Goal: Transaction & Acquisition: Purchase product/service

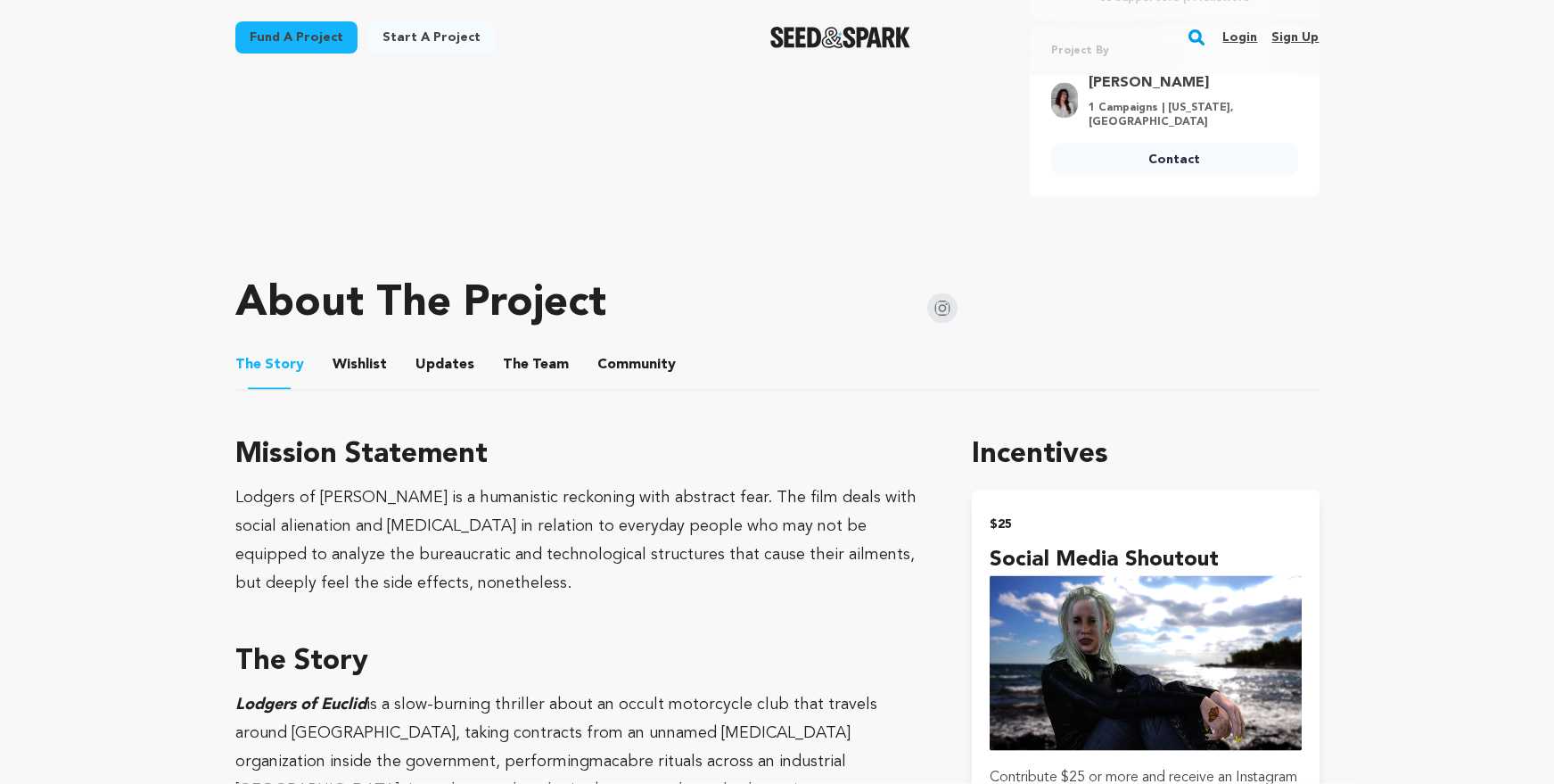
scroll to position [727, 0]
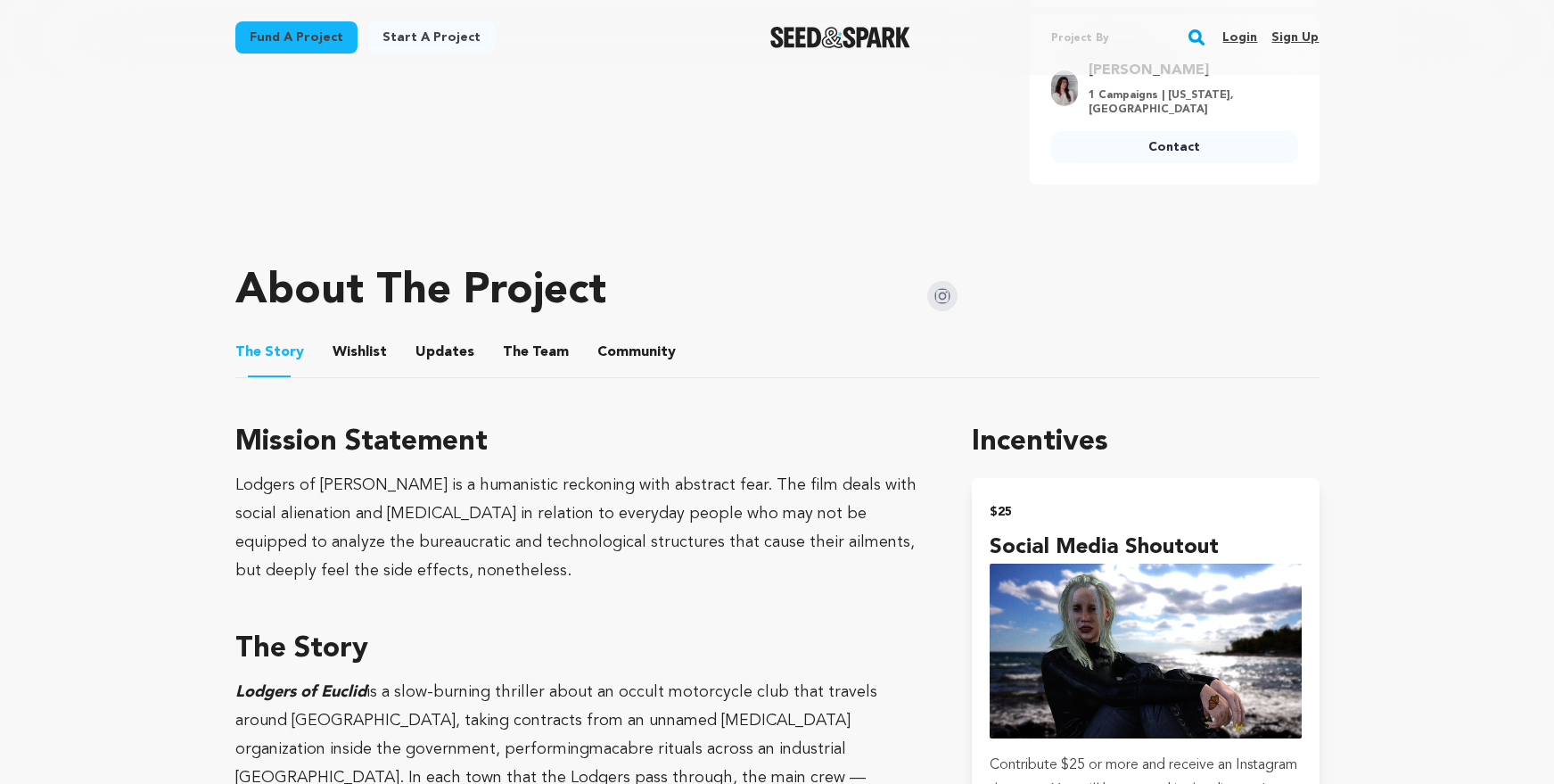
click at [640, 338] on button "Community" at bounding box center [637, 355] width 43 height 43
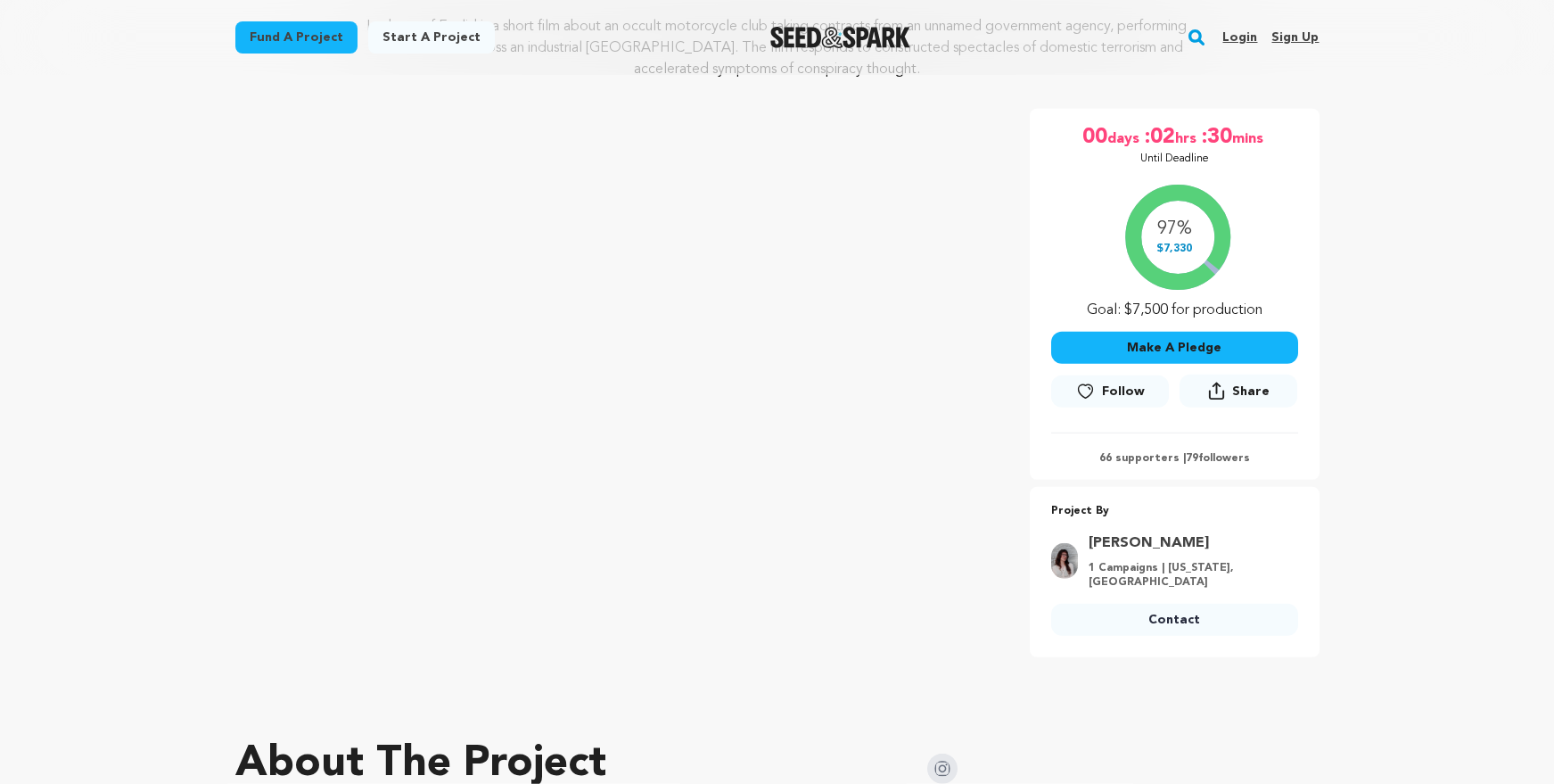
scroll to position [273, 0]
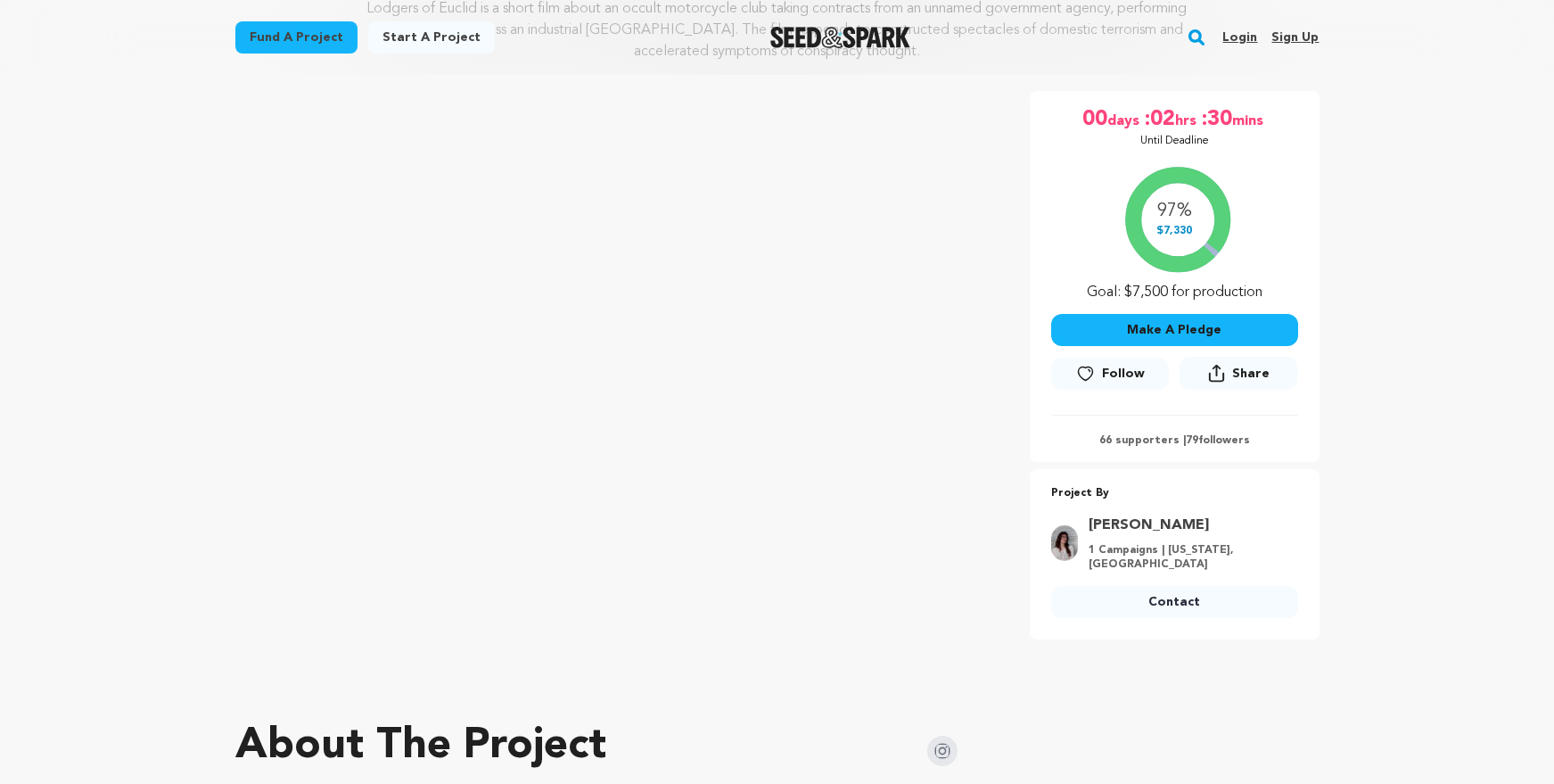
click at [1185, 330] on button "Make A Pledge" at bounding box center [1176, 330] width 247 height 32
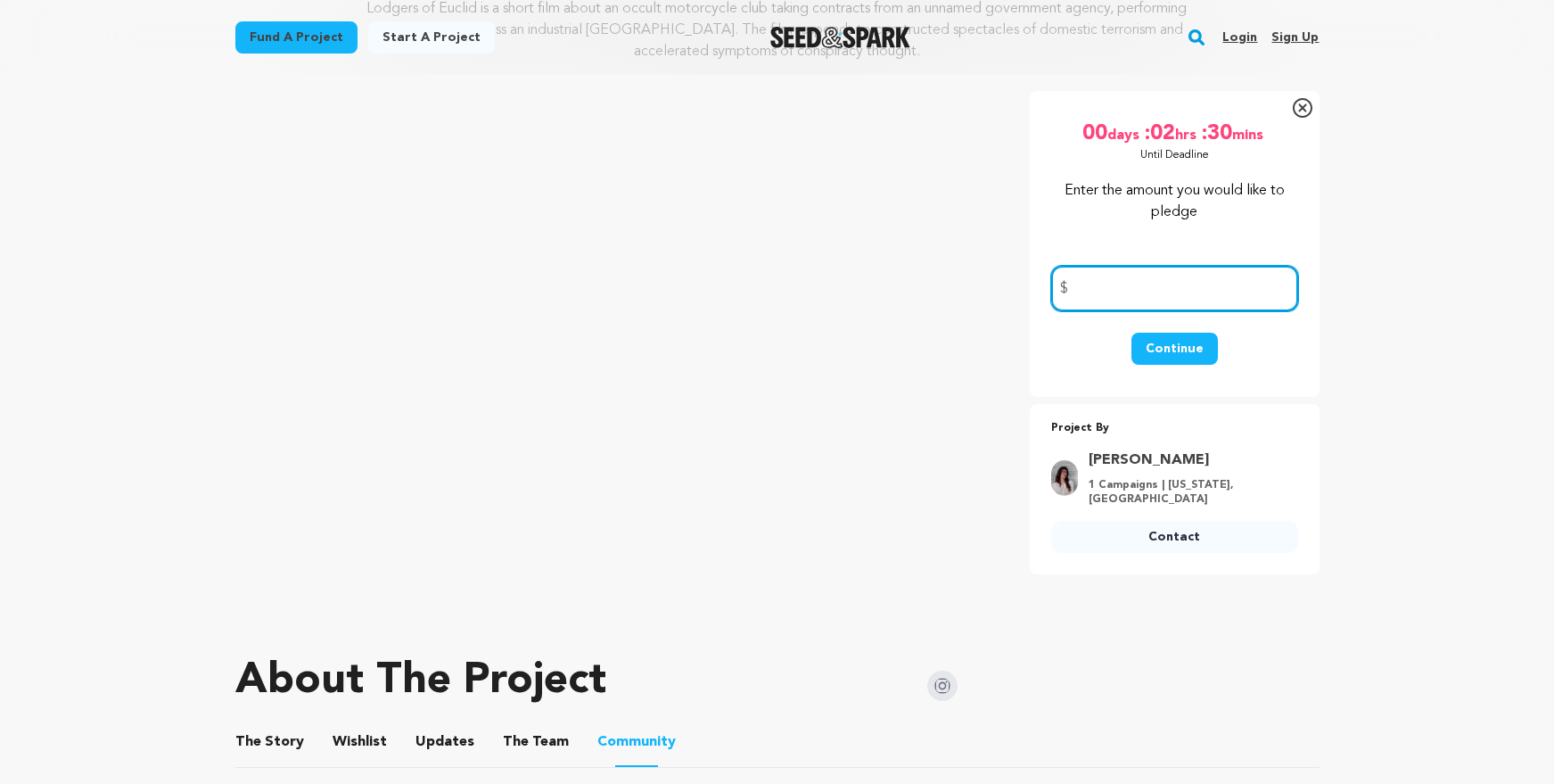
scroll to position [0, 0]
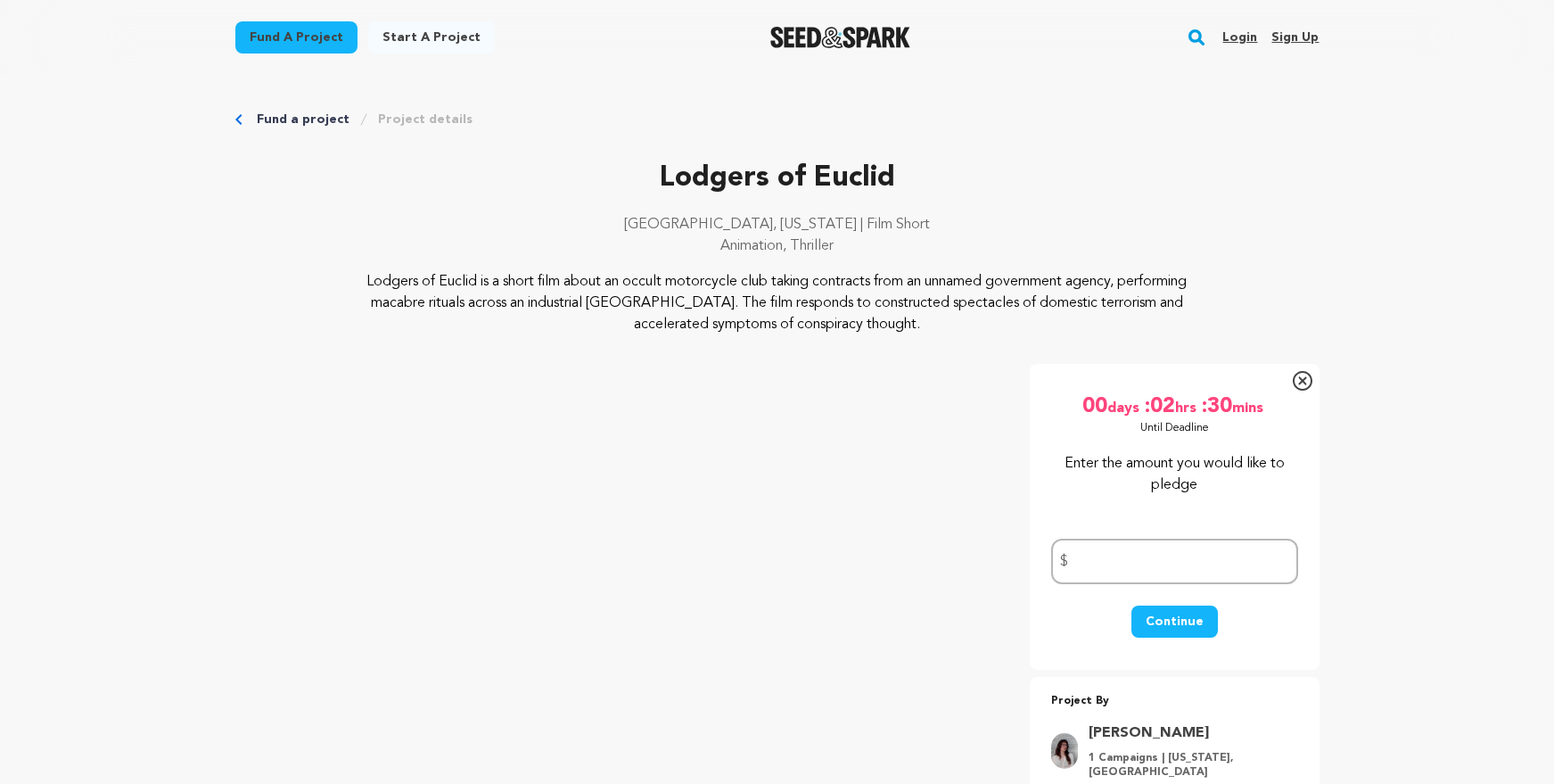
click at [1239, 33] on link "Login" at bounding box center [1240, 37] width 35 height 28
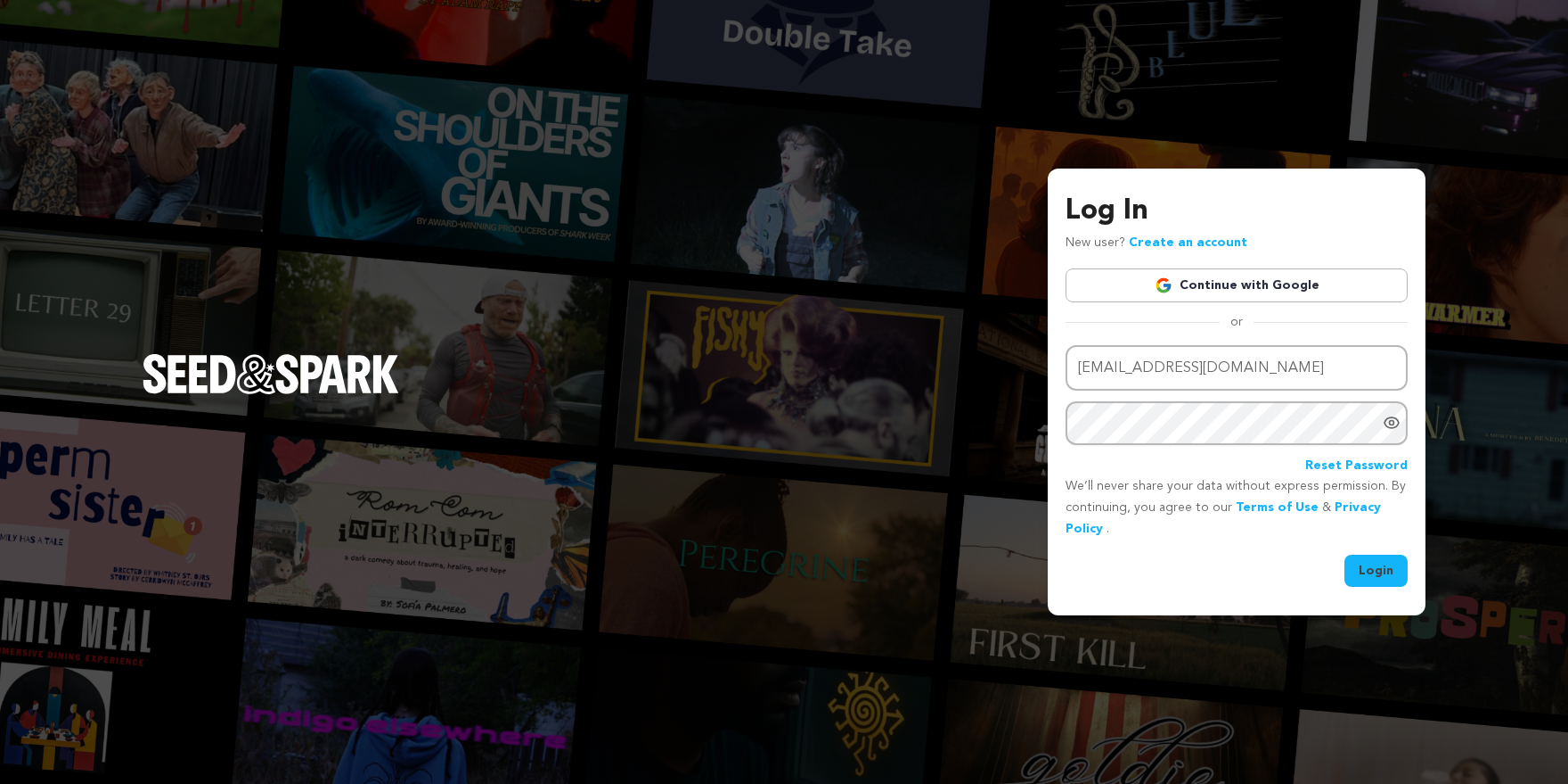
click at [1381, 575] on button "Login" at bounding box center [1376, 570] width 63 height 32
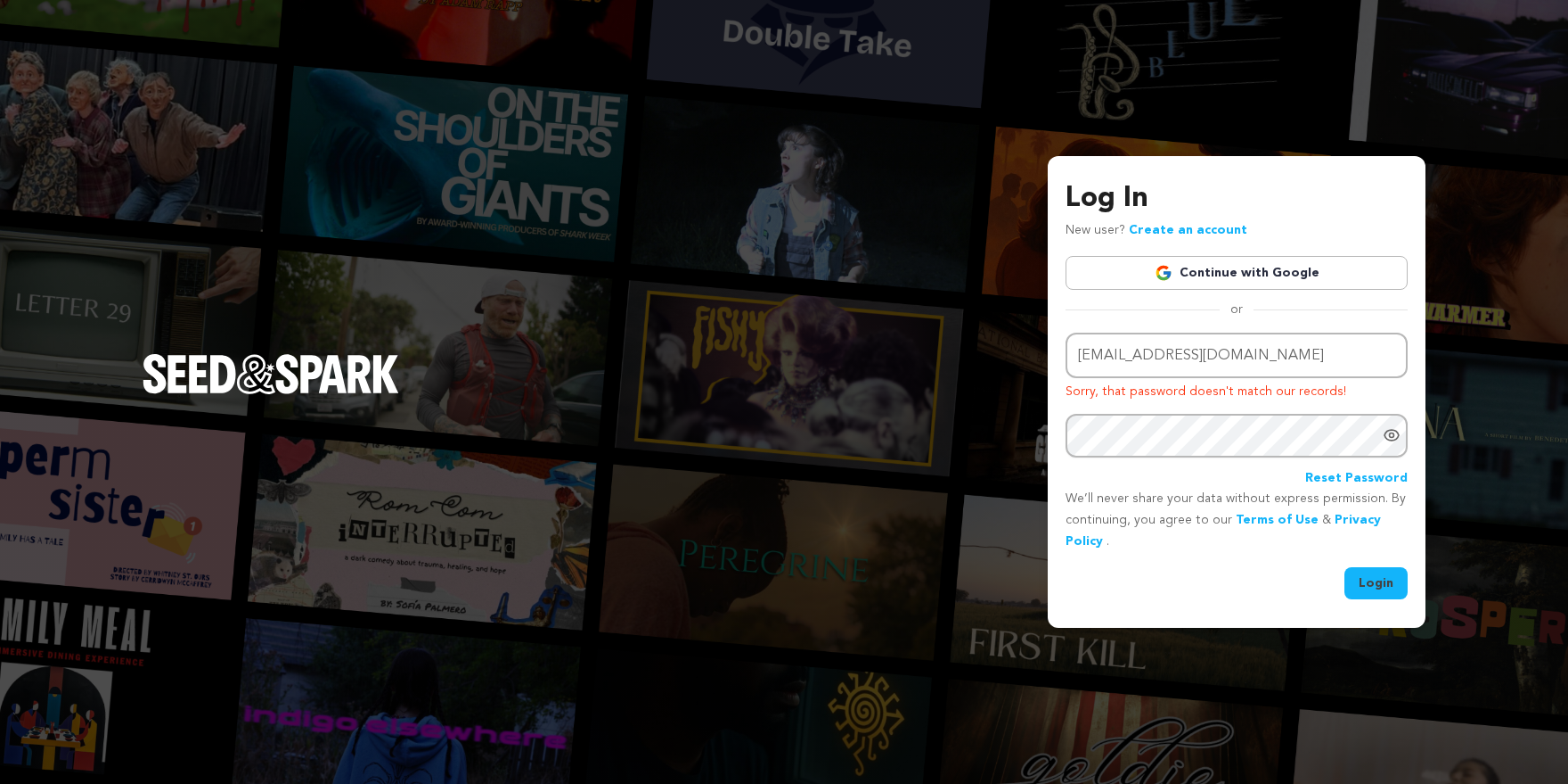
click at [1393, 437] on icon "Show password as plain text. Warning: this will display your password on the sc…" at bounding box center [1391, 435] width 5 height 5
click at [1380, 581] on button "Login" at bounding box center [1376, 583] width 63 height 32
